Goal: Task Accomplishment & Management: Use online tool/utility

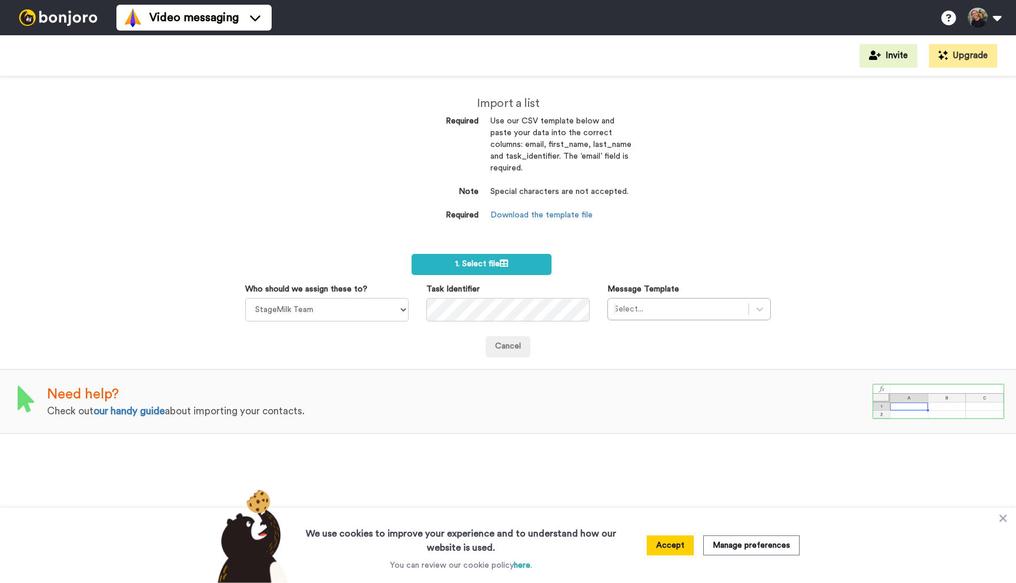
click at [76, 25] on img at bounding box center [58, 17] width 88 height 16
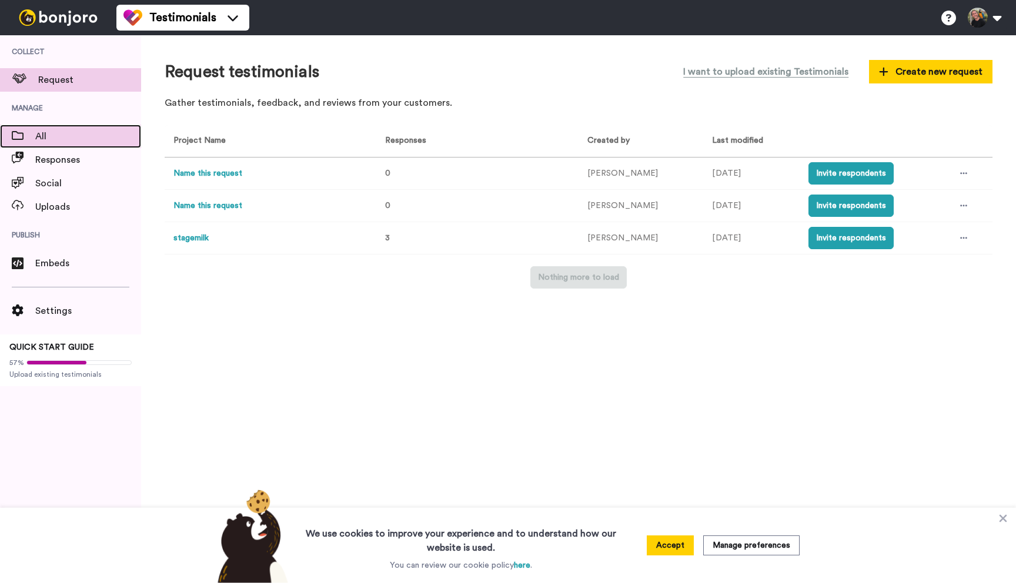
click at [72, 140] on span "All" at bounding box center [88, 136] width 106 height 14
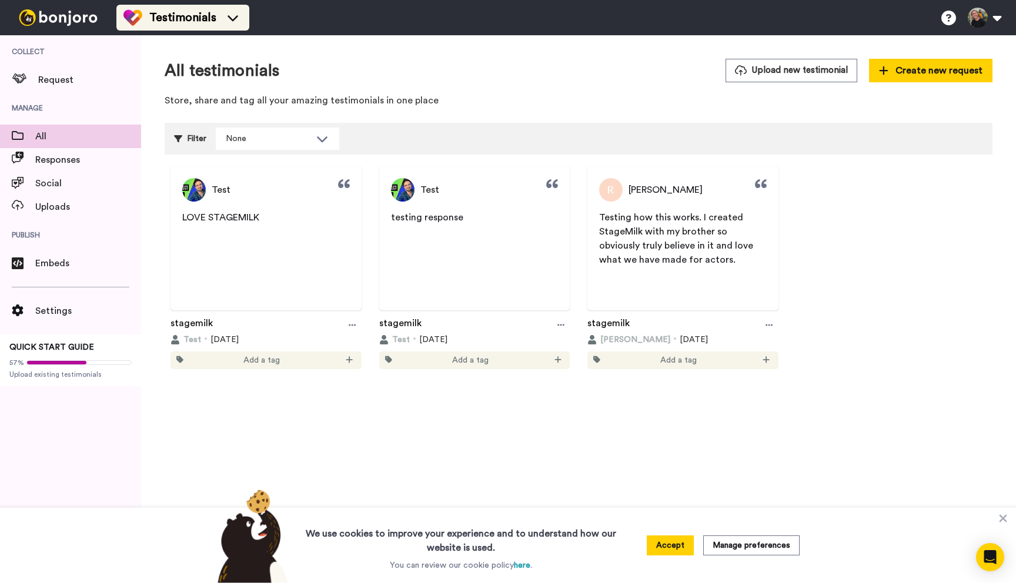
click at [174, 21] on span "Testimonials" at bounding box center [182, 17] width 67 height 16
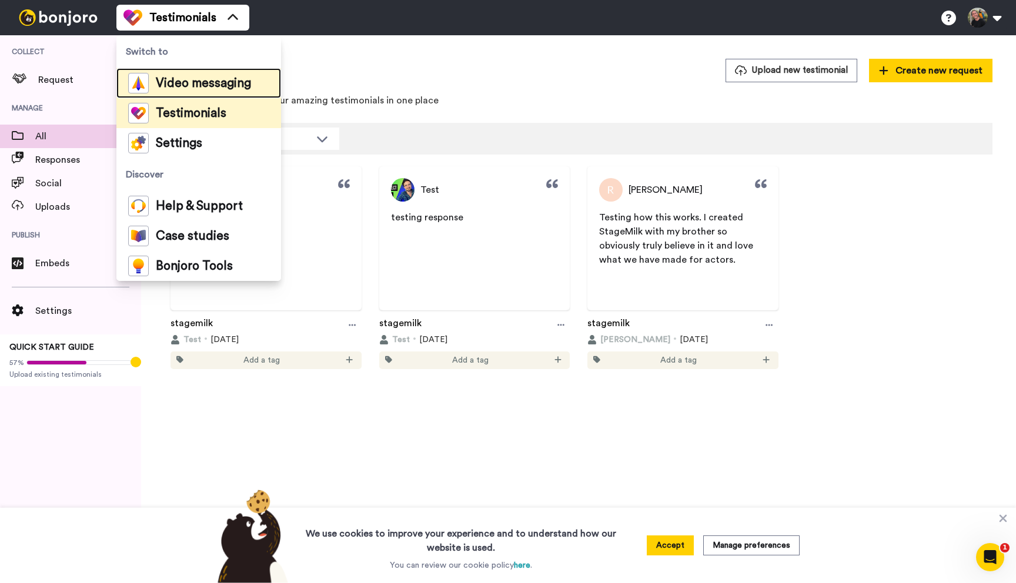
click at [176, 87] on span "Video messaging" at bounding box center [203, 84] width 95 height 12
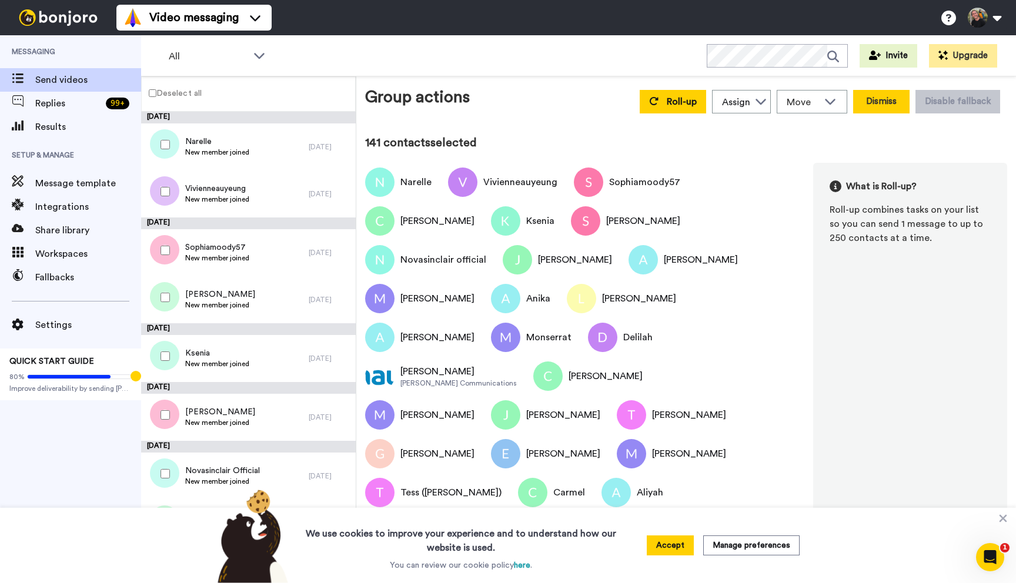
click at [871, 103] on button "Dismiss" at bounding box center [881, 102] width 56 height 24
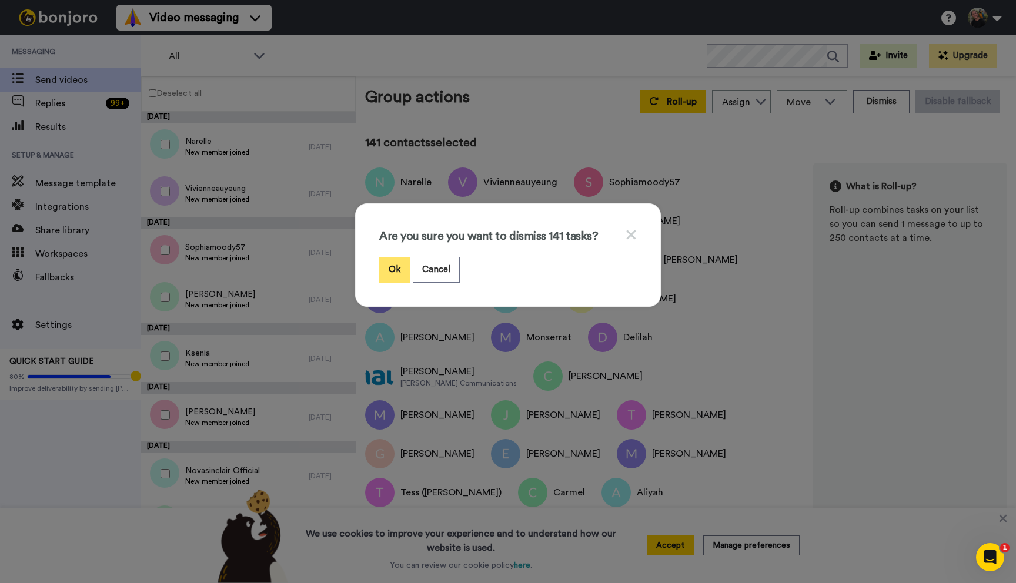
click at [394, 267] on button "Ok" at bounding box center [394, 269] width 31 height 25
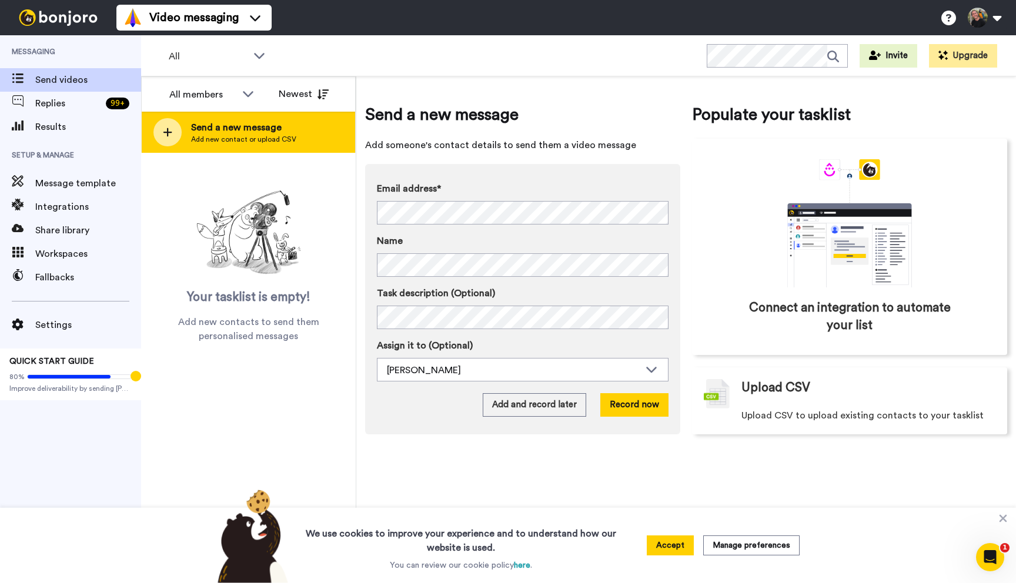
click at [273, 136] on span "Add new contact or upload CSV" at bounding box center [243, 139] width 105 height 9
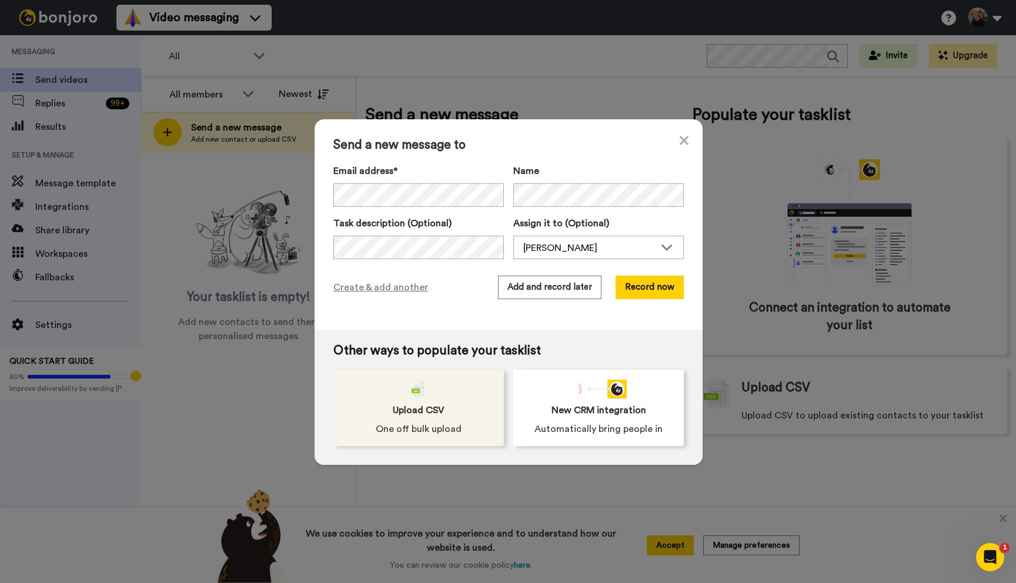
click at [404, 406] on span "Upload CSV" at bounding box center [419, 410] width 52 height 14
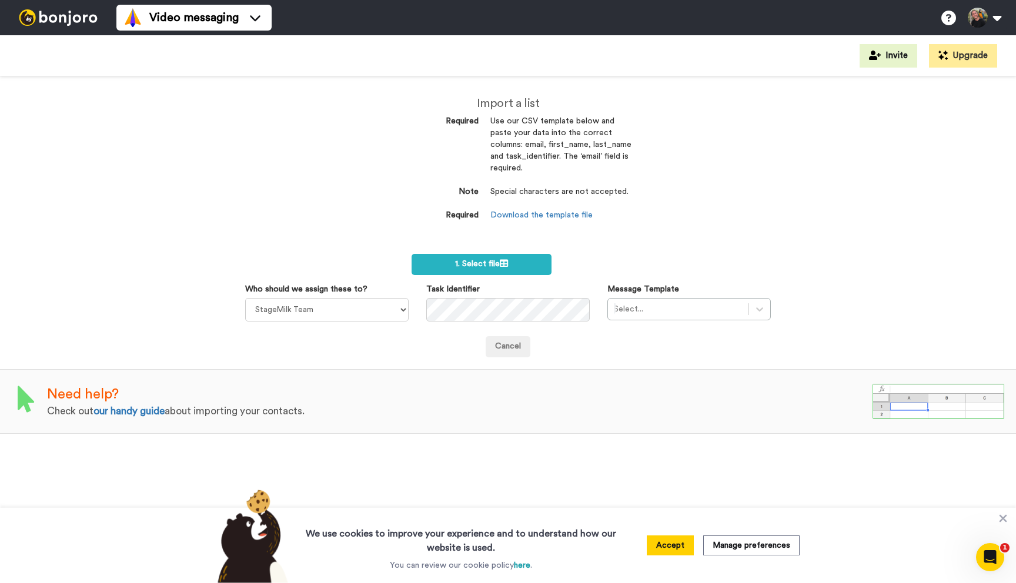
click at [68, 15] on img at bounding box center [58, 17] width 88 height 16
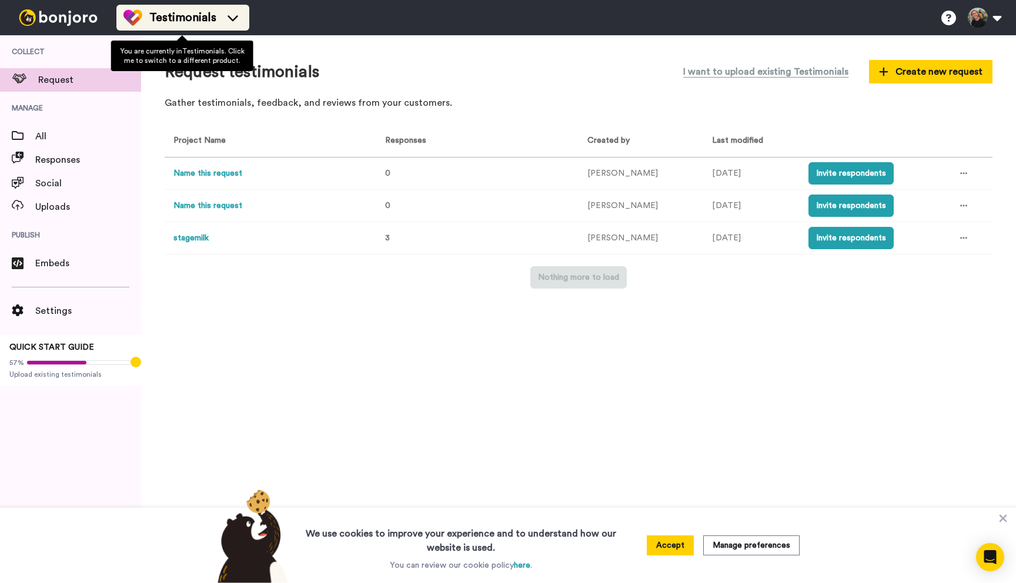
click at [173, 21] on span "Testimonials" at bounding box center [182, 17] width 67 height 16
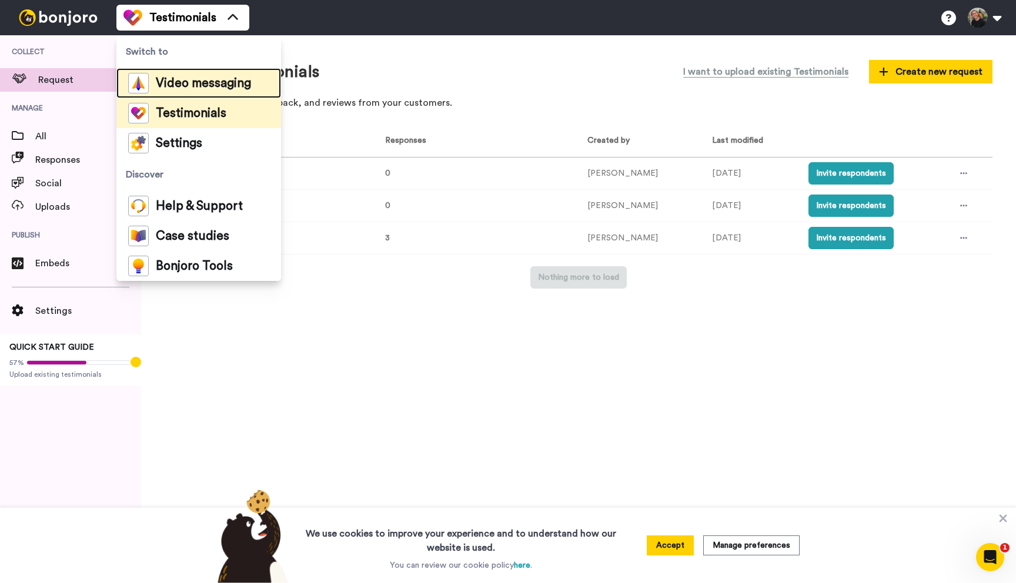
click at [206, 86] on span "Video messaging" at bounding box center [203, 84] width 95 height 12
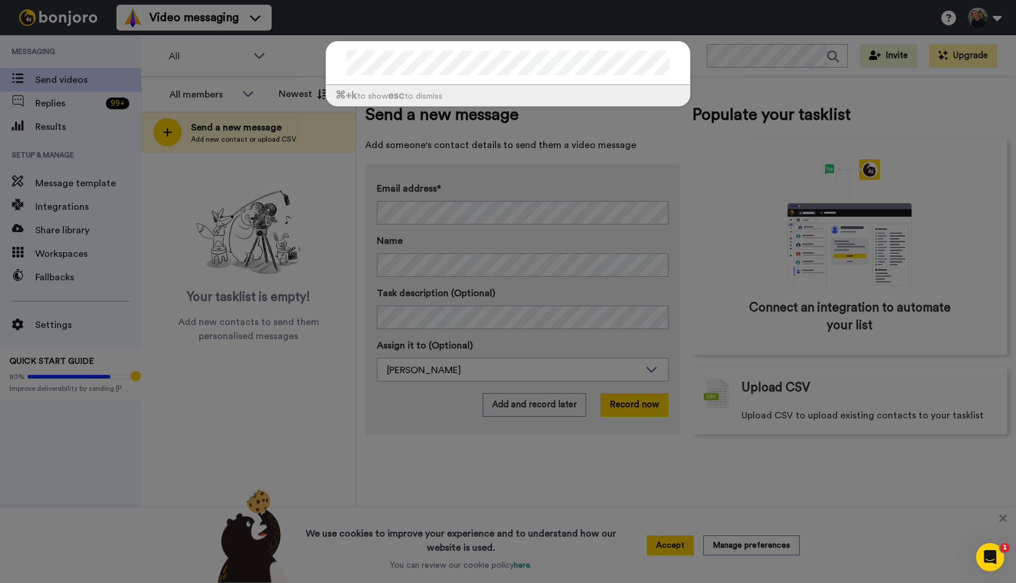
click at [344, 68] on div at bounding box center [507, 63] width 363 height 43
click at [749, 59] on div "⌘ +k to show esc to dismiss" at bounding box center [508, 291] width 1016 height 583
click at [287, 67] on div "⌘ +k to show esc to dismiss" at bounding box center [508, 291] width 1016 height 583
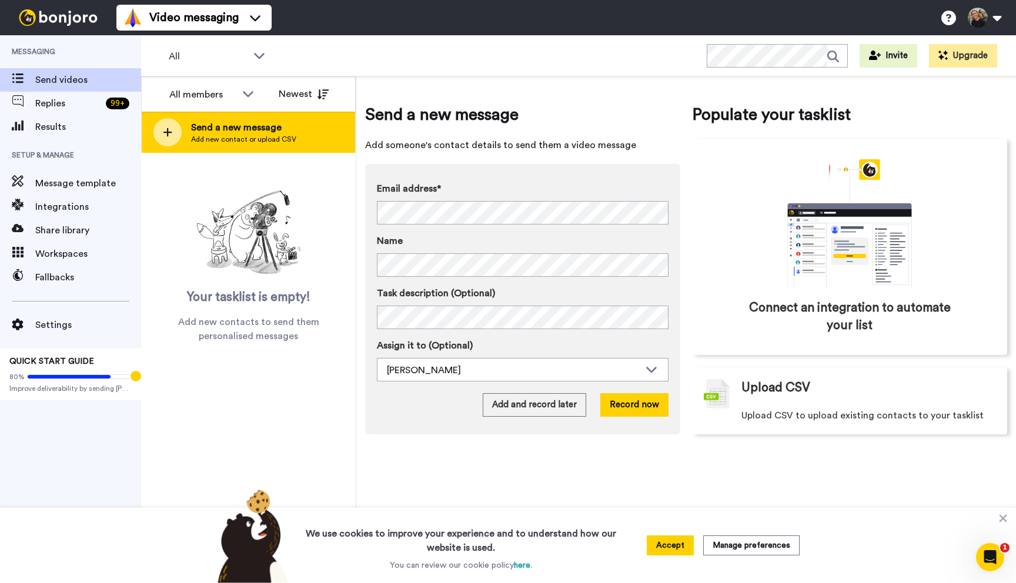
click at [235, 139] on span "Add new contact or upload CSV" at bounding box center [243, 139] width 105 height 9
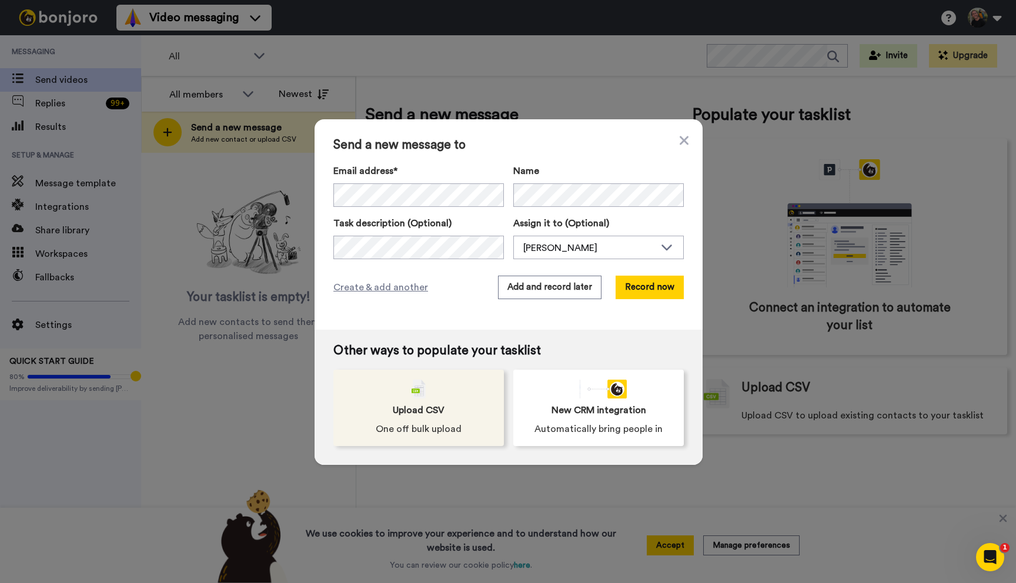
click at [443, 428] on span "One off bulk upload" at bounding box center [419, 429] width 86 height 14
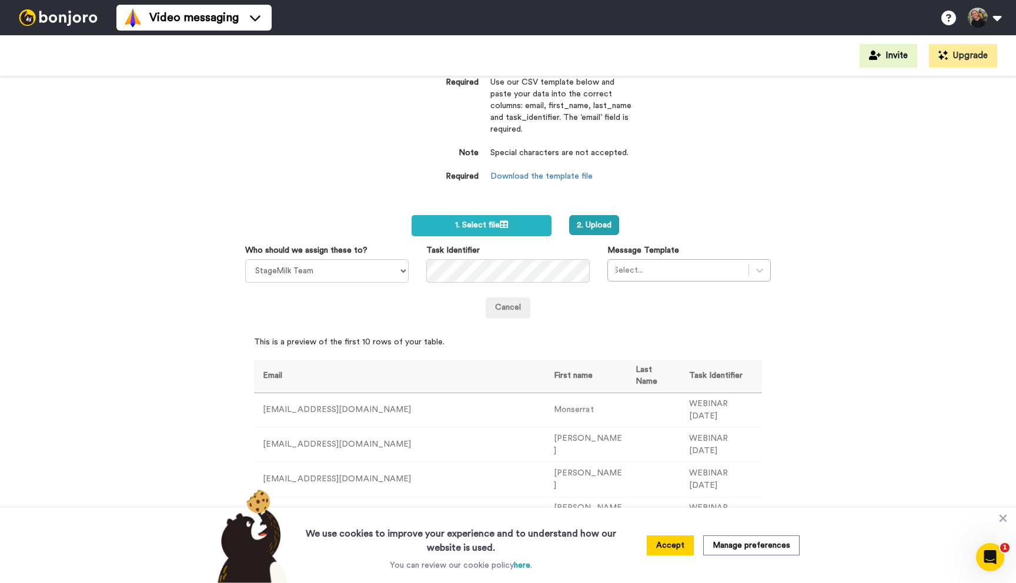
scroll to position [58, 0]
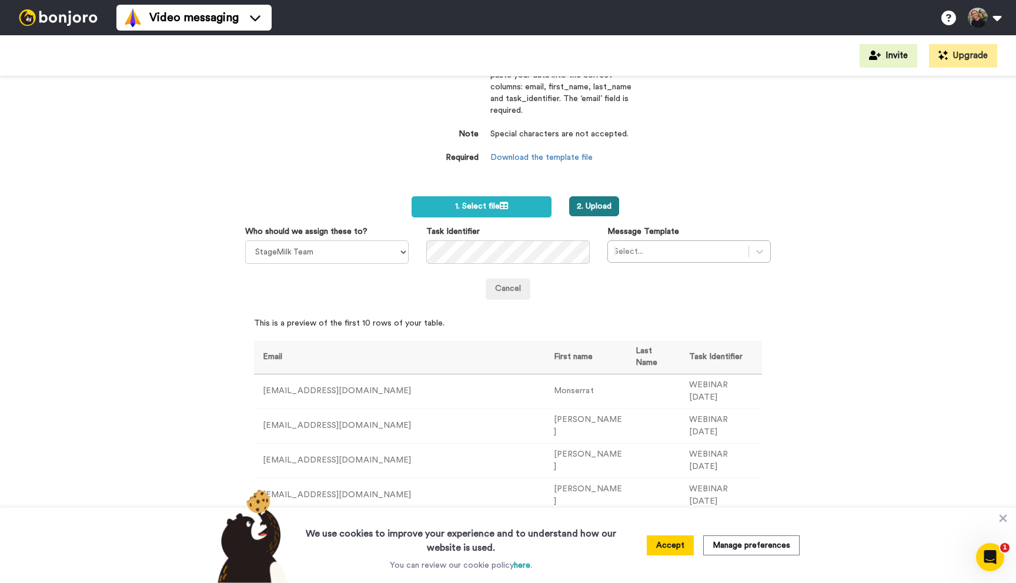
click at [585, 203] on button "2. Upload" at bounding box center [594, 206] width 50 height 20
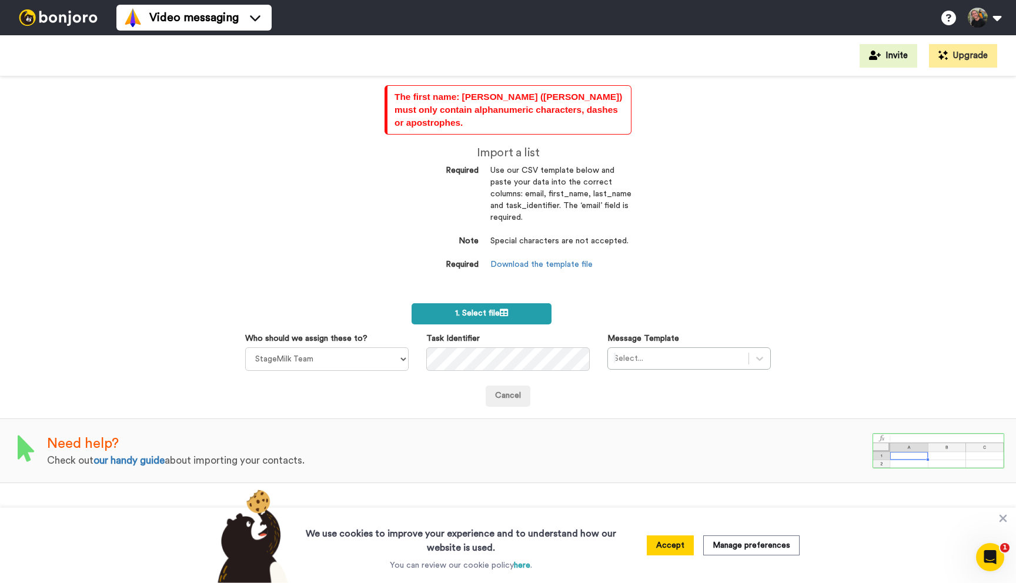
click at [490, 309] on span "1. Select file" at bounding box center [481, 313] width 53 height 8
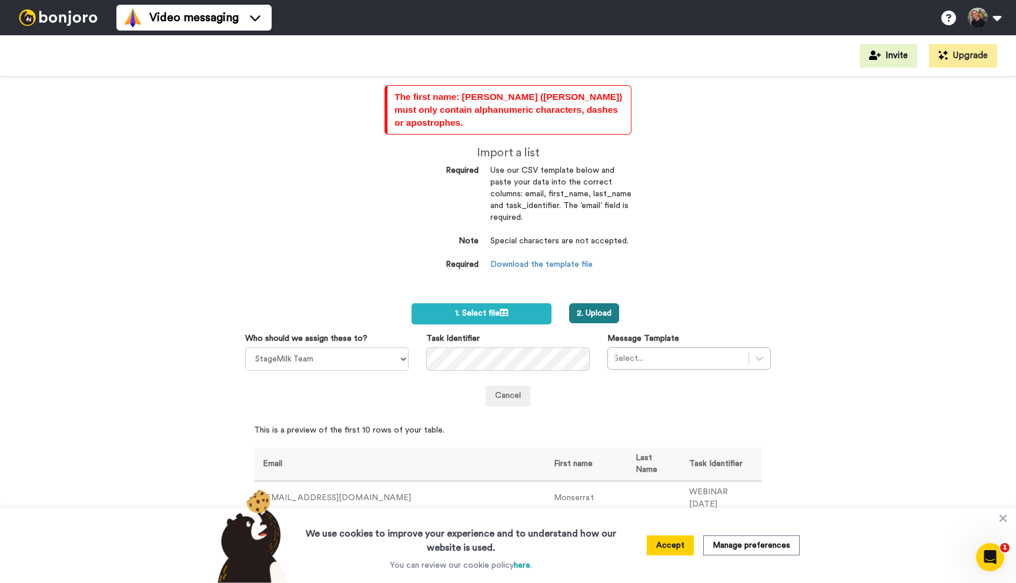
click at [607, 306] on button "2. Upload" at bounding box center [594, 313] width 50 height 20
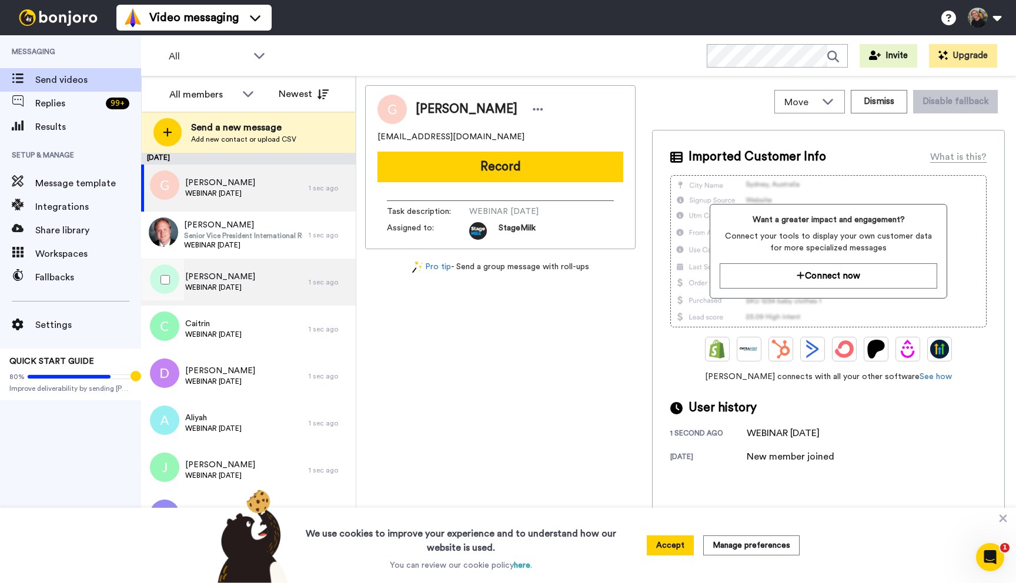
click at [265, 282] on div "[PERSON_NAME] [DATE]" at bounding box center [225, 282] width 168 height 47
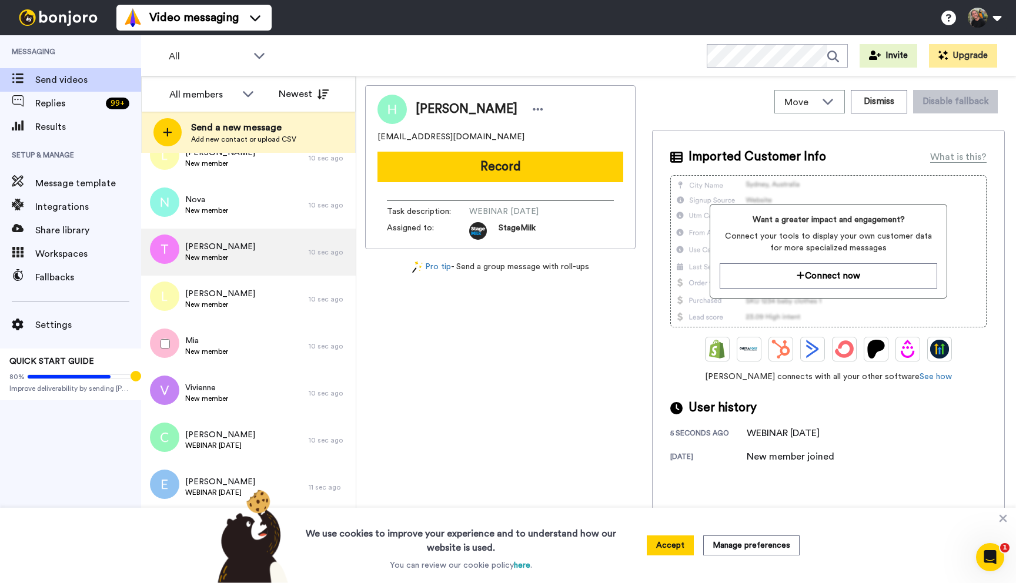
scroll to position [1535, 0]
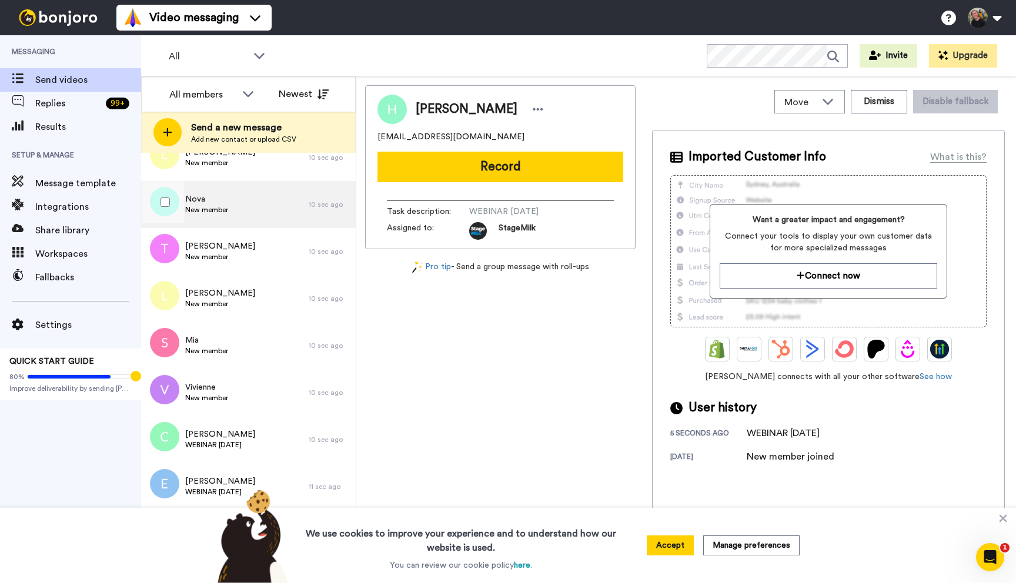
click at [240, 208] on div "Nova New member" at bounding box center [225, 204] width 168 height 47
